Goal: Transaction & Acquisition: Register for event/course

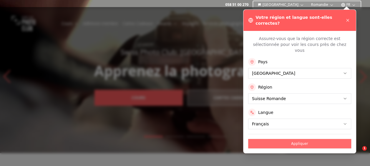
click at [294, 139] on button "Appliquer" at bounding box center [299, 143] width 103 height 9
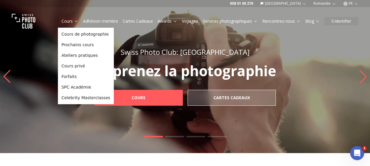
click at [65, 21] on link "Cours" at bounding box center [70, 21] width 17 height 6
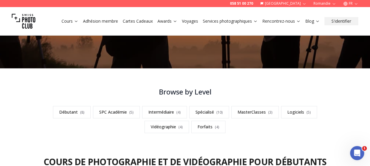
scroll to position [177, 0]
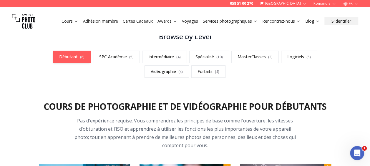
click at [76, 57] on link "Débutant ( 8 )" at bounding box center [72, 57] width 38 height 12
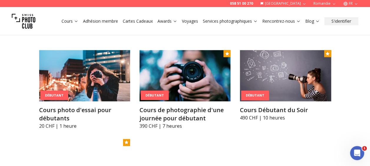
scroll to position [264, 0]
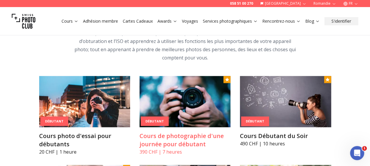
click at [149, 119] on div "Débutant" at bounding box center [155, 121] width 28 height 10
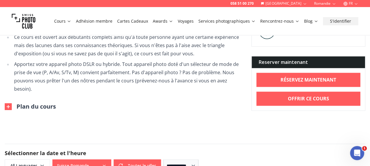
scroll to position [442, 0]
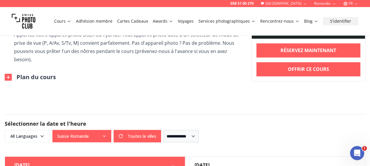
click at [9, 74] on img at bounding box center [8, 77] width 7 height 7
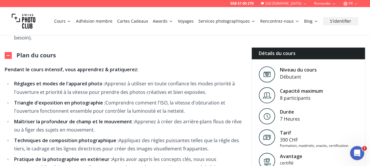
scroll to position [471, 0]
